Goal: Use online tool/utility: Utilize a website feature to perform a specific function

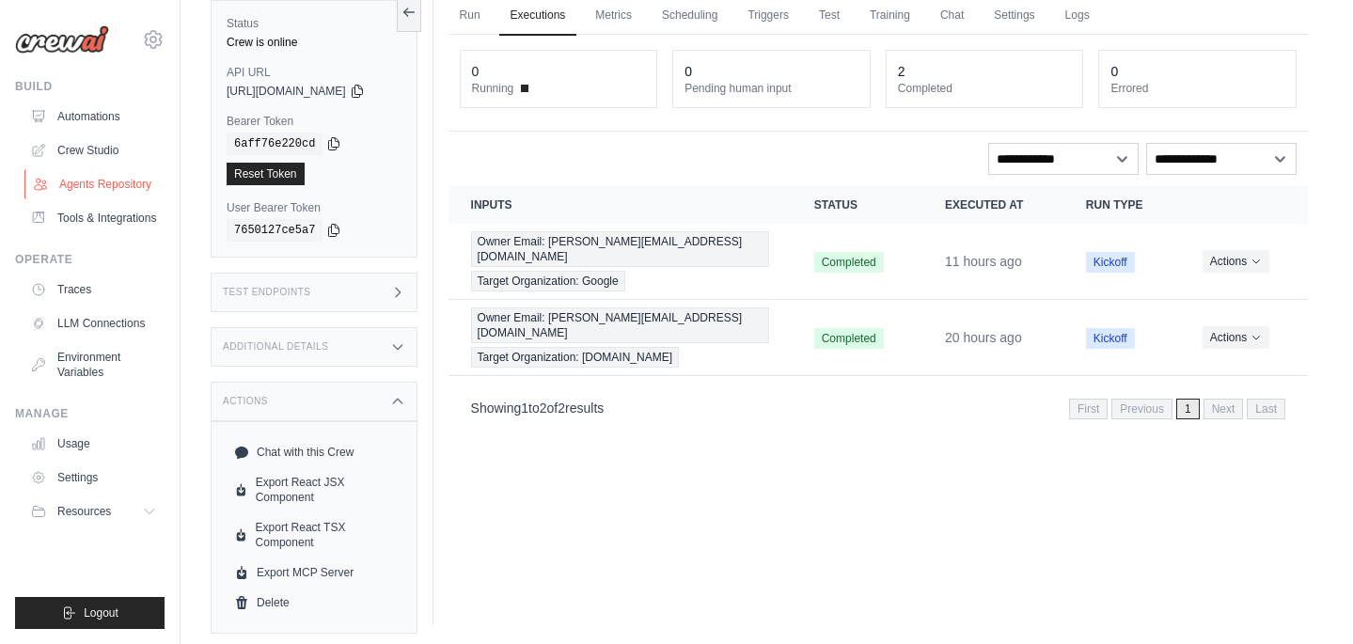
scroll to position [80, 0]
click at [79, 149] on link "Crew Studio" at bounding box center [95, 150] width 142 height 30
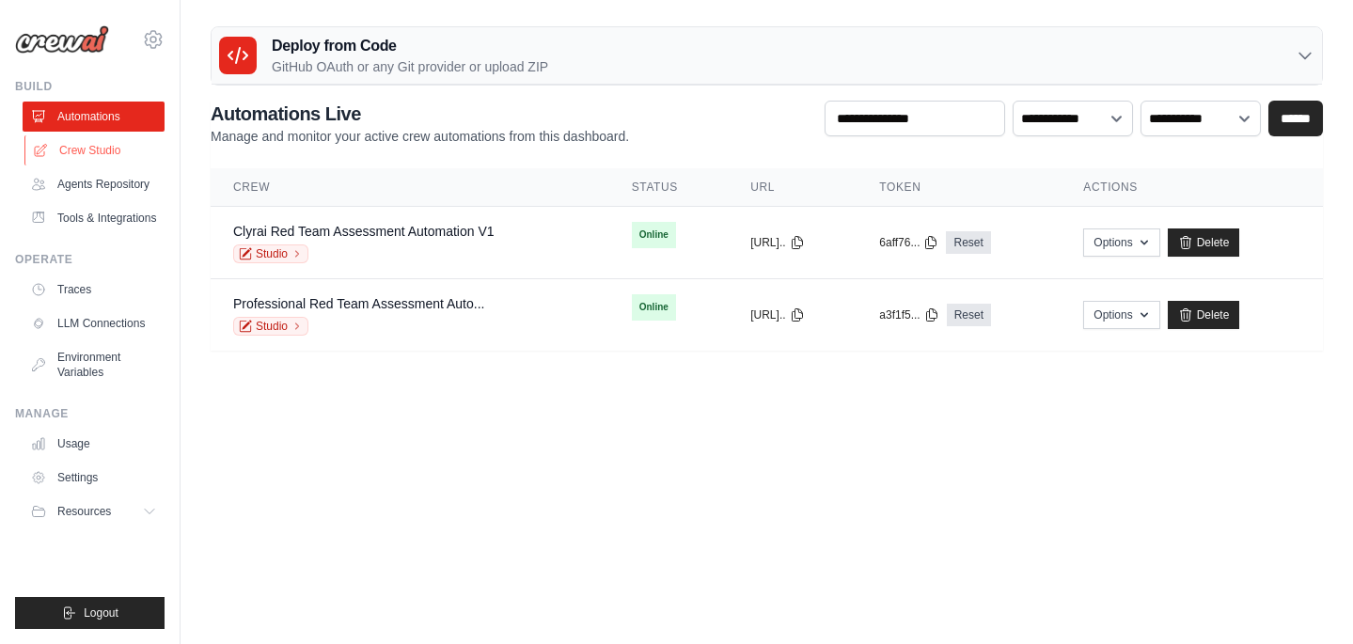
click at [120, 159] on link "Crew Studio" at bounding box center [95, 150] width 142 height 30
click at [292, 259] on icon at bounding box center [297, 253] width 11 height 11
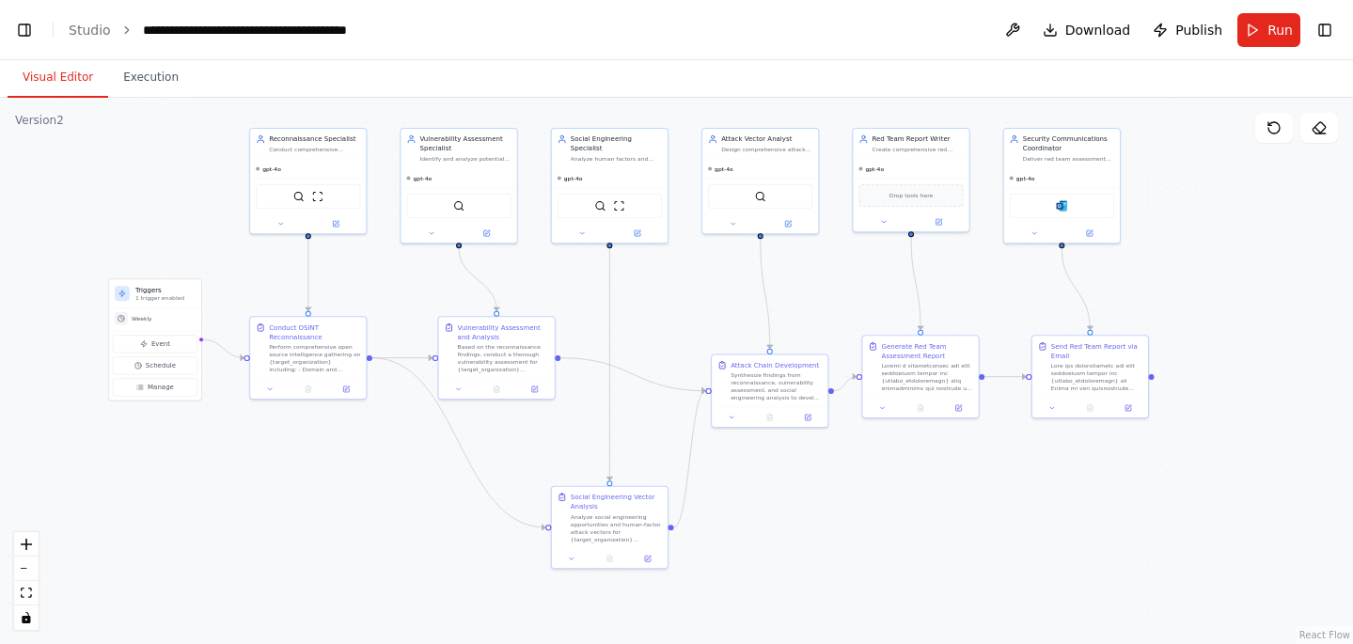
scroll to position [152300, 0]
drag, startPoint x: 731, startPoint y: 392, endPoint x: 680, endPoint y: 292, distance: 112.7
click at [680, 292] on div ".deletable-edge-delete-btn { width: 20px; height: 20px; border: 0px solid #ffff…" at bounding box center [676, 371] width 1353 height 546
click at [1244, 27] on button "Run" at bounding box center [1269, 30] width 63 height 34
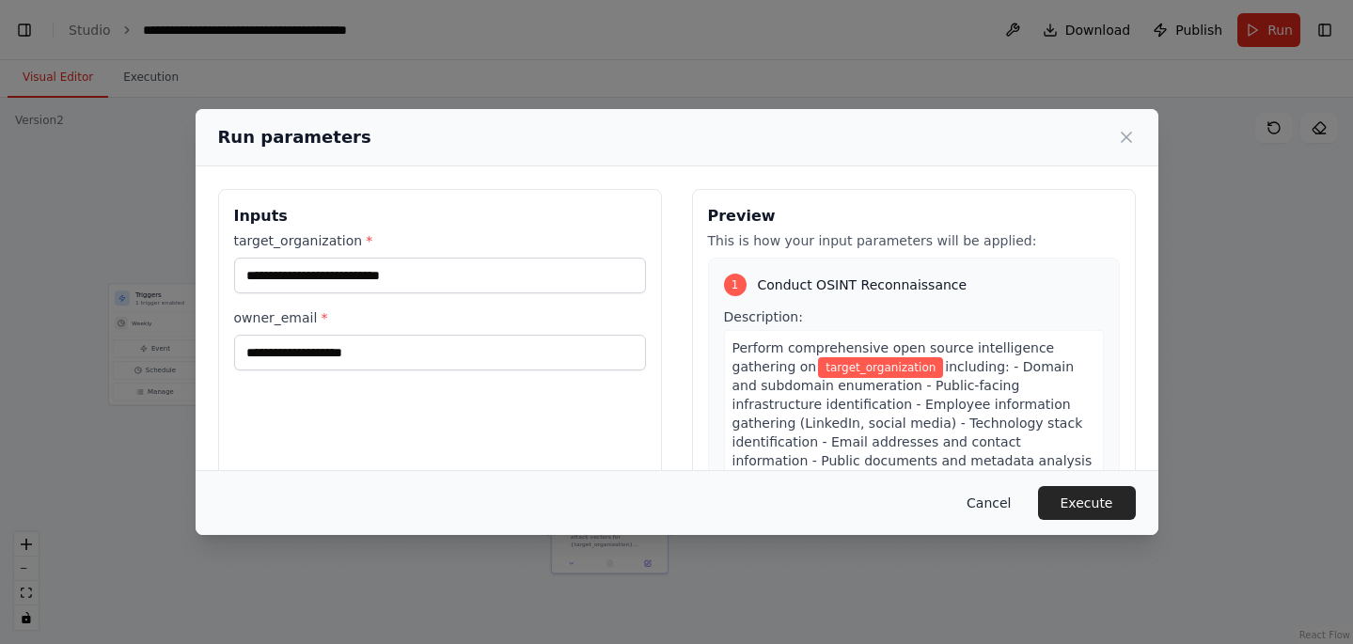
click at [986, 510] on button "Cancel" at bounding box center [989, 503] width 74 height 34
